Goal: Transaction & Acquisition: Purchase product/service

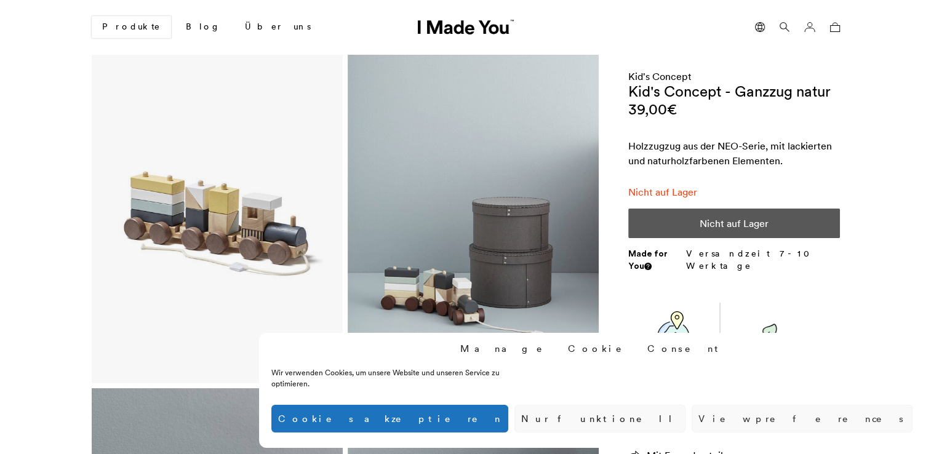
click at [250, 238] on img at bounding box center [217, 219] width 251 height 329
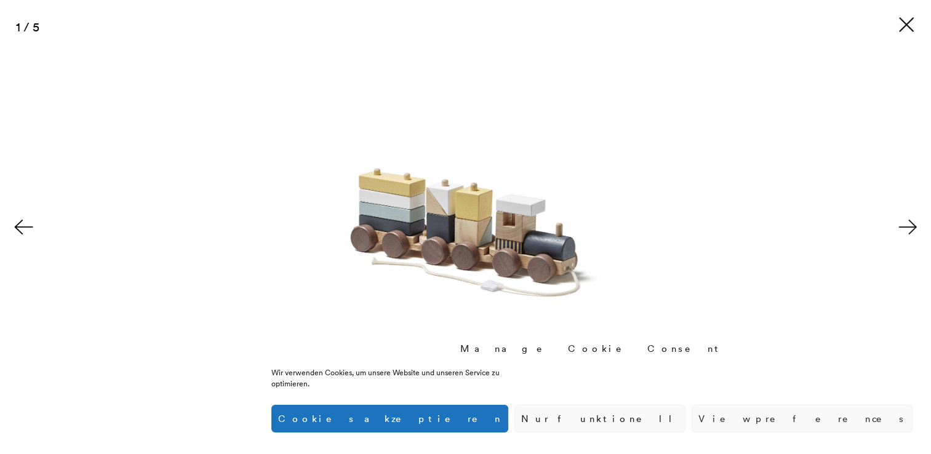
click at [502, 226] on img at bounding box center [465, 227] width 324 height 405
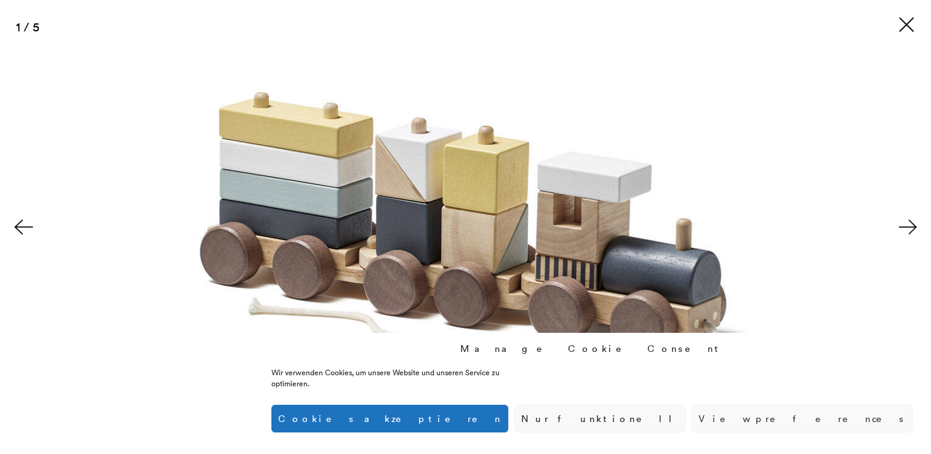
click at [485, 222] on img at bounding box center [465, 228] width 751 height 939
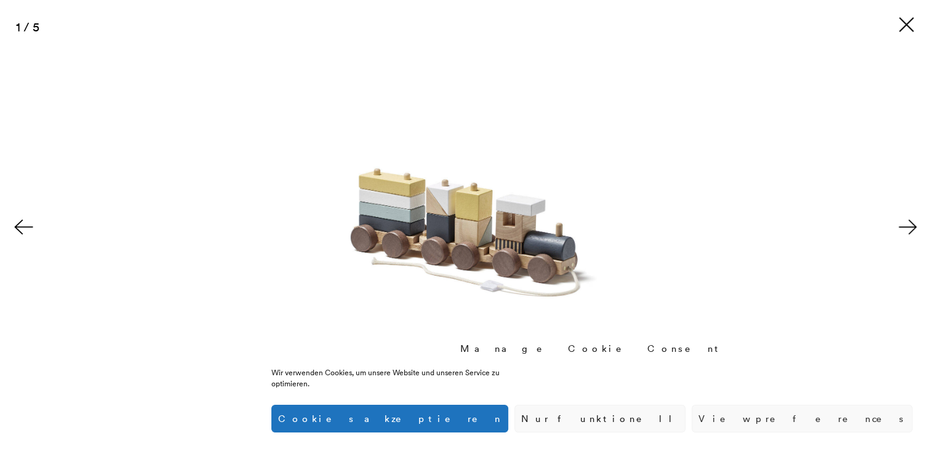
click at [908, 227] on button at bounding box center [909, 227] width 43 height 62
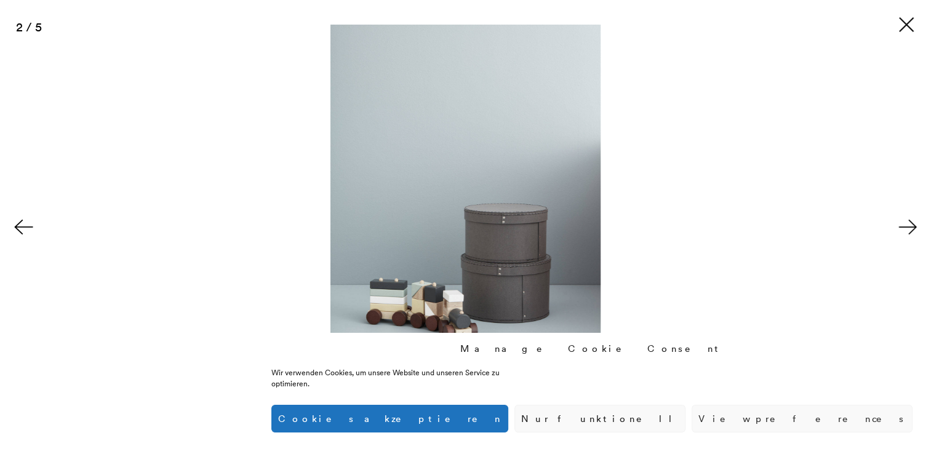
click at [908, 227] on button at bounding box center [909, 227] width 43 height 62
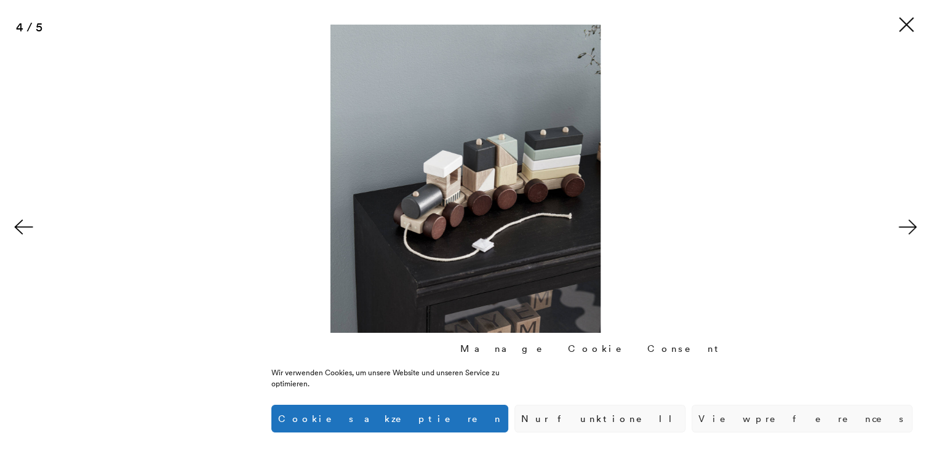
click at [908, 227] on button at bounding box center [909, 227] width 43 height 62
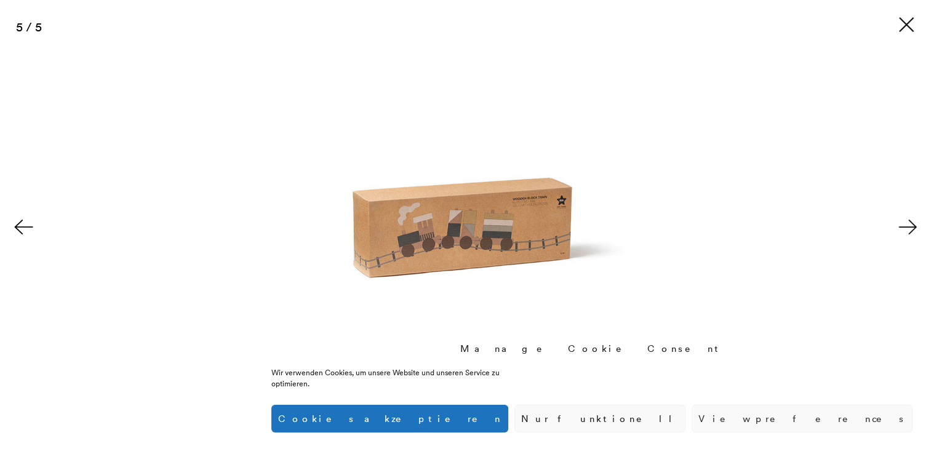
click at [908, 227] on button at bounding box center [909, 227] width 43 height 62
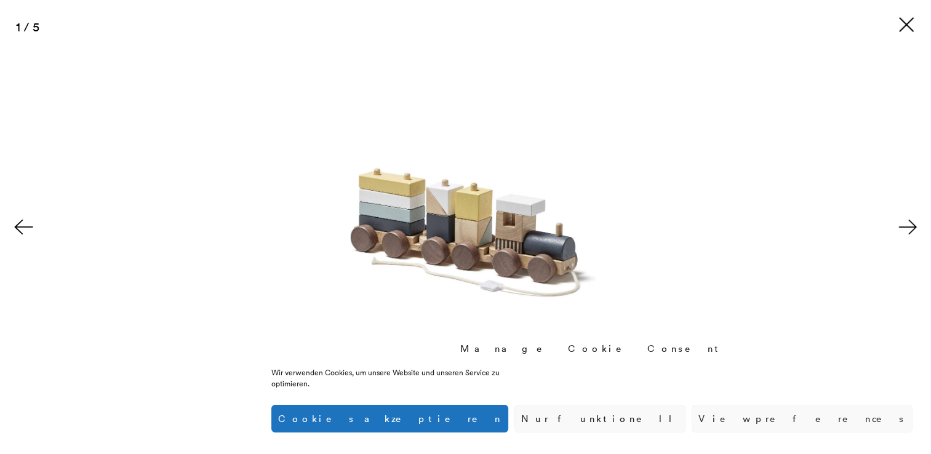
click at [908, 227] on button at bounding box center [909, 227] width 43 height 62
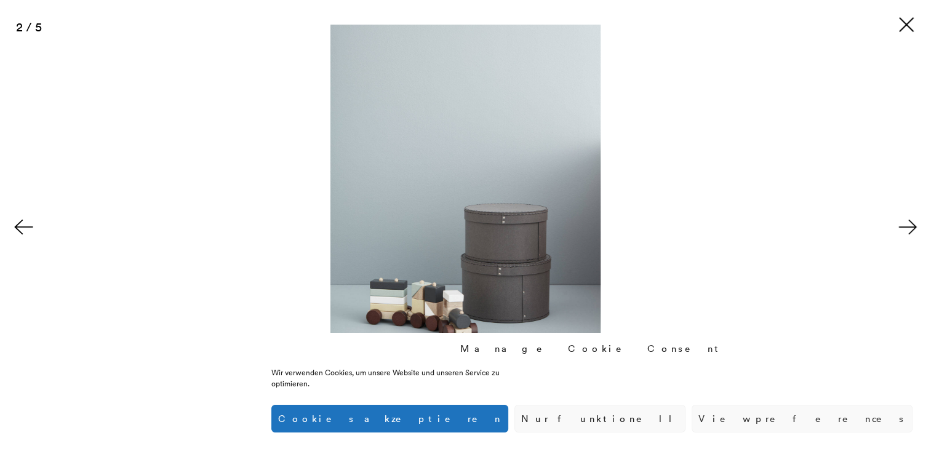
click at [908, 227] on button at bounding box center [909, 227] width 43 height 62
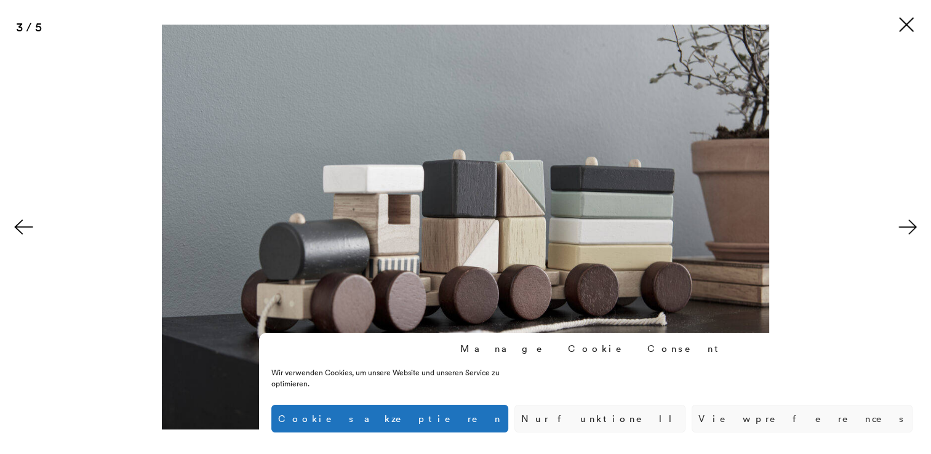
click at [908, 227] on button at bounding box center [909, 227] width 43 height 62
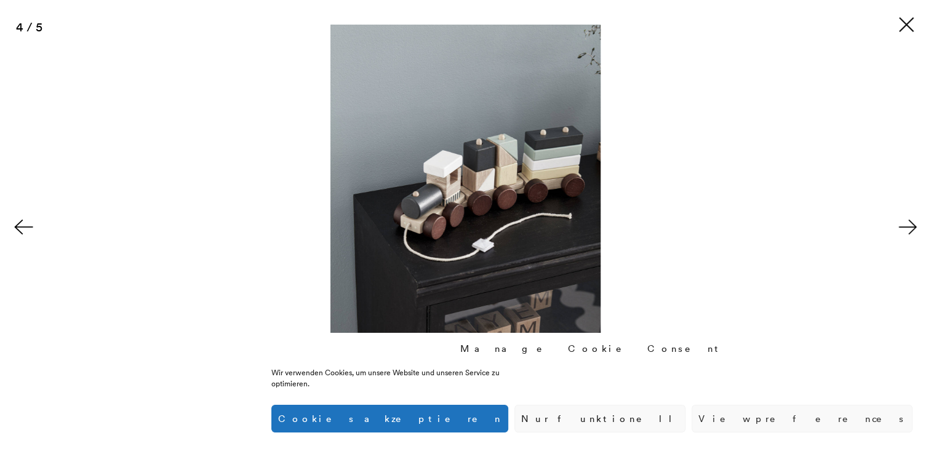
click at [908, 227] on button at bounding box center [909, 227] width 43 height 62
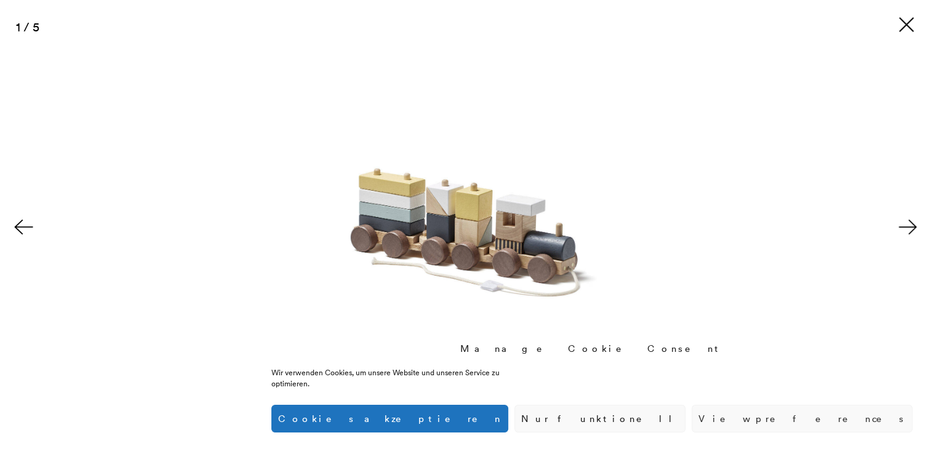
click at [908, 22] on button at bounding box center [907, 25] width 20 height 20
